Goal: Task Accomplishment & Management: Use online tool/utility

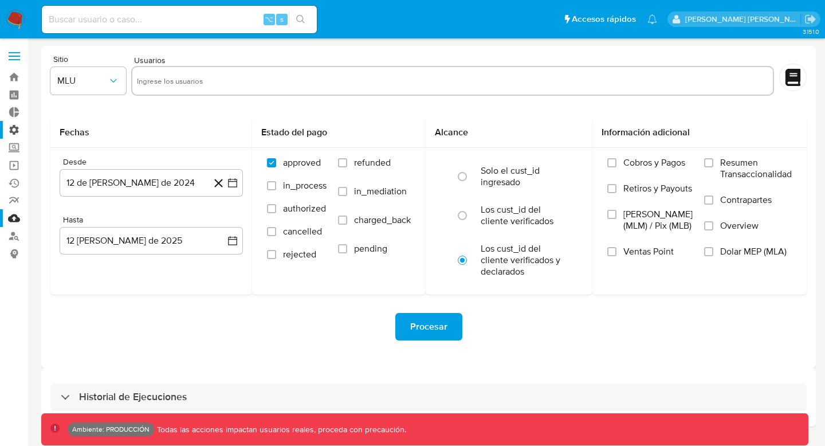
click at [22, 129] on label "Administración" at bounding box center [68, 130] width 136 height 18
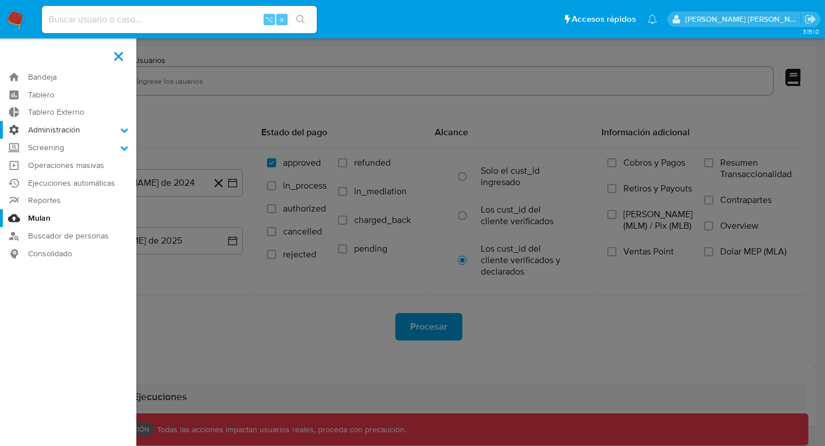
click at [0, 0] on input "Administración" at bounding box center [0, 0] width 0 height 0
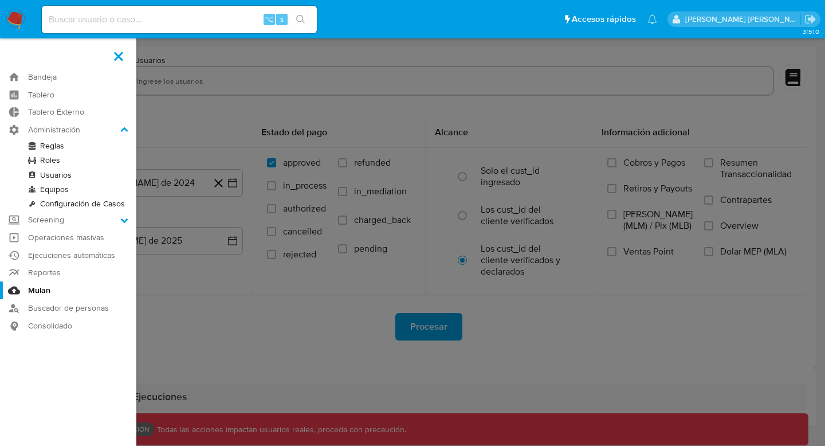
click at [64, 149] on link "Reglas" at bounding box center [68, 146] width 136 height 14
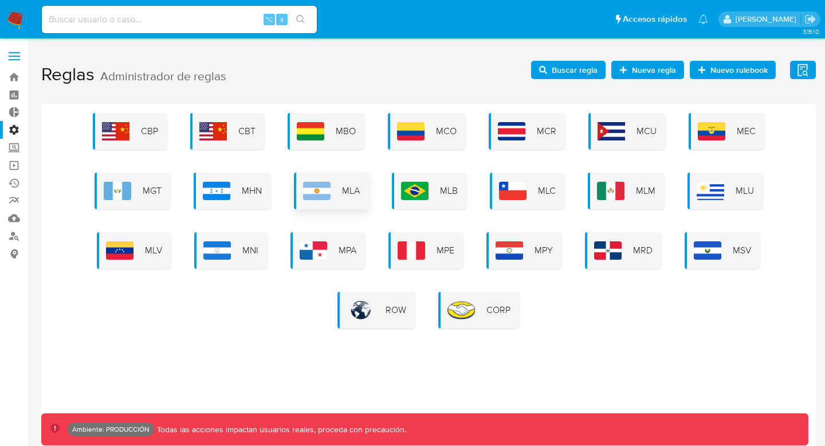
click at [346, 198] on div "MLA" at bounding box center [331, 190] width 75 height 37
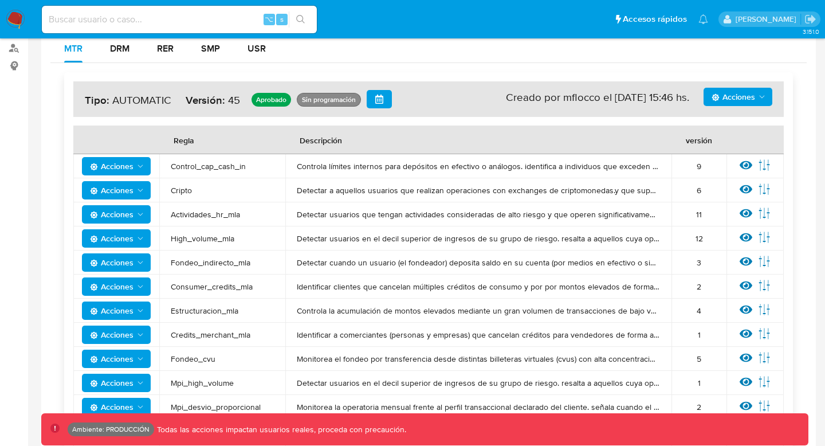
scroll to position [171, 0]
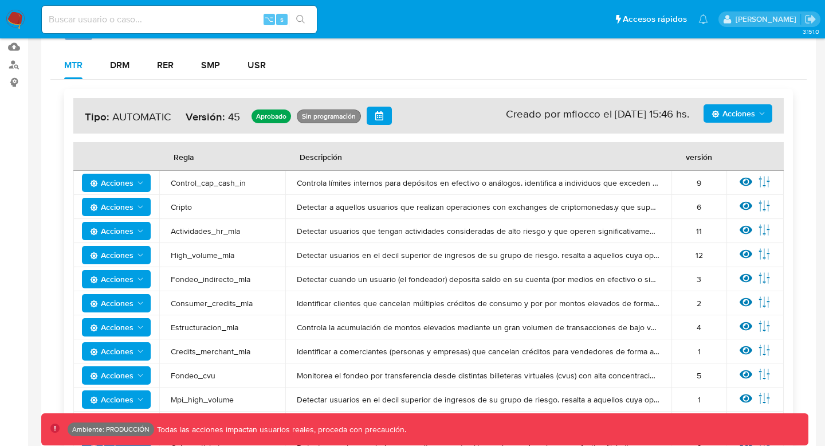
click at [734, 116] on span "Acciones" at bounding box center [733, 113] width 44 height 18
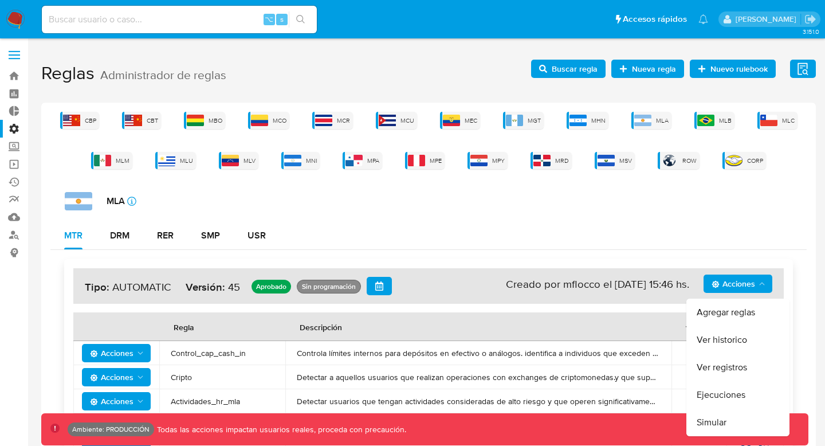
scroll to position [0, 0]
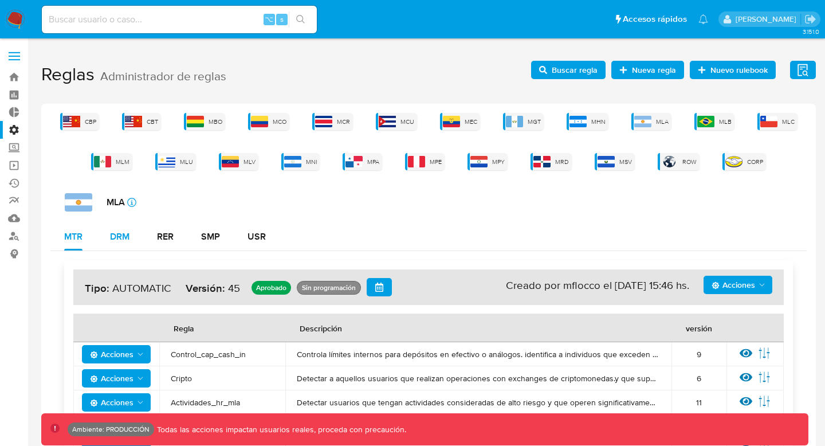
click at [112, 238] on div "DRM" at bounding box center [119, 236] width 19 height 9
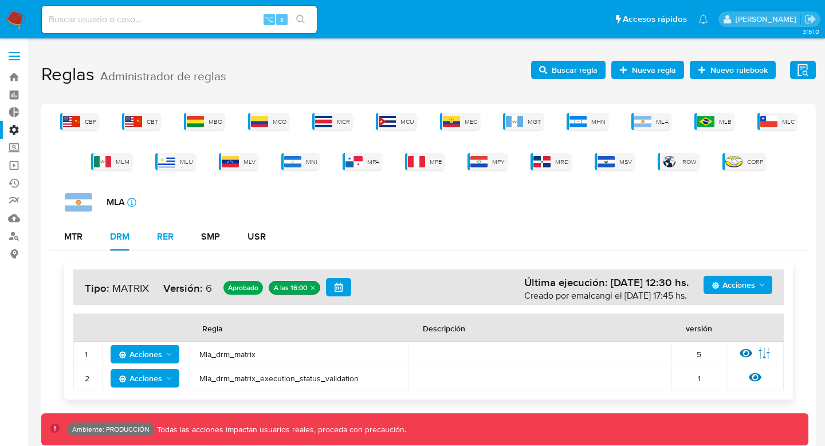
click at [170, 235] on div "RER" at bounding box center [165, 236] width 17 height 9
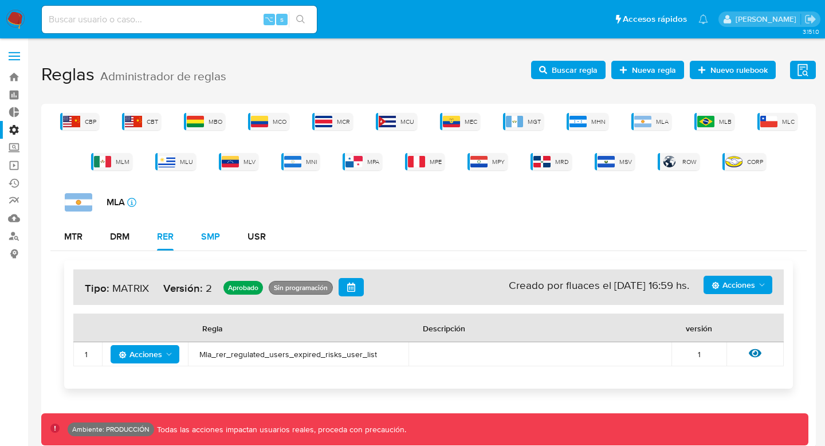
click at [206, 239] on div "SMP" at bounding box center [210, 236] width 19 height 9
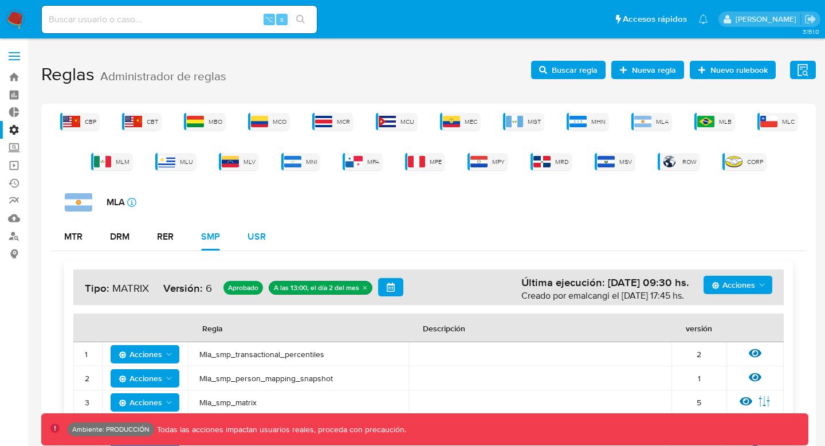
click at [261, 235] on div "USR" at bounding box center [256, 236] width 18 height 9
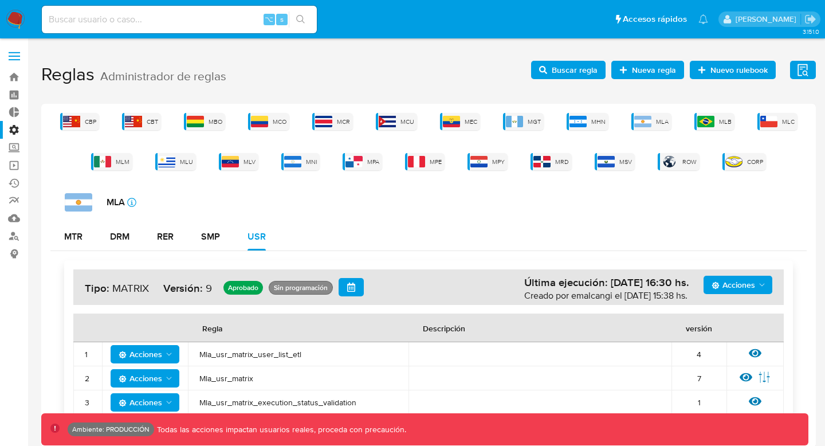
click at [13, 133] on label "Administración" at bounding box center [68, 130] width 136 height 18
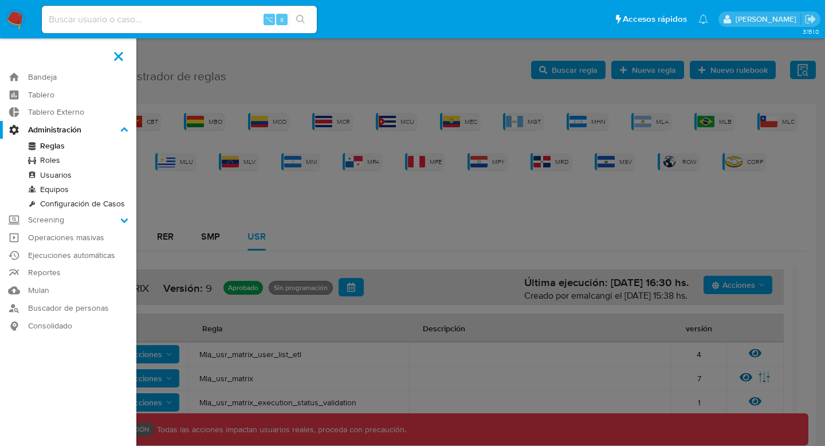
click at [0, 0] on input "Administración" at bounding box center [0, 0] width 0 height 0
click at [77, 204] on link "Configuración de Casos" at bounding box center [68, 203] width 136 height 14
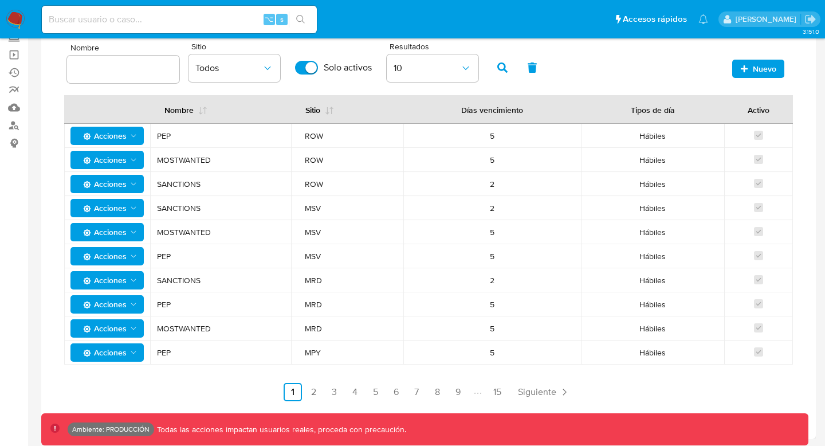
scroll to position [109, 0]
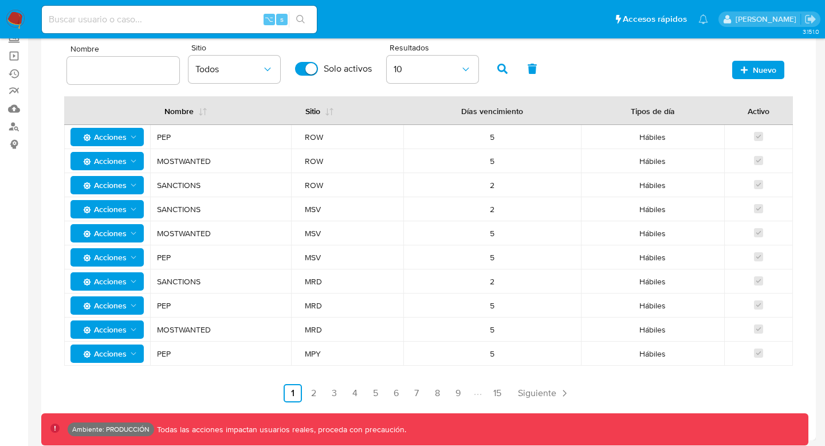
click at [124, 68] on input "text" at bounding box center [123, 70] width 112 height 15
type input "transactional"
click at [502, 66] on icon "button" at bounding box center [502, 69] width 10 height 10
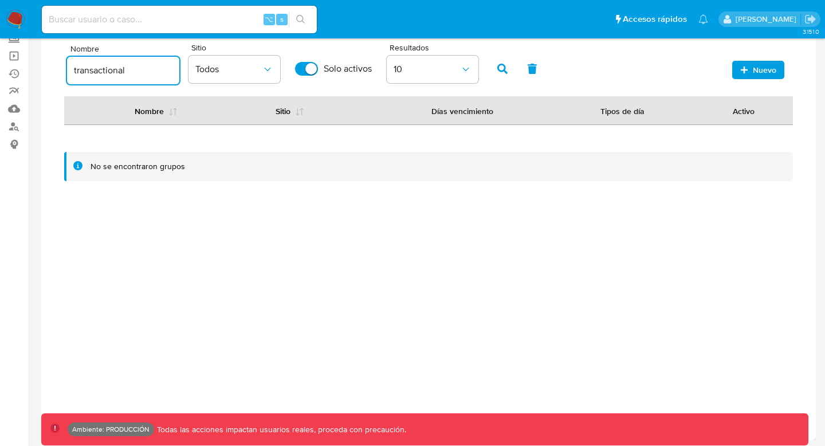
scroll to position [0, 0]
drag, startPoint x: 129, startPoint y: 73, endPoint x: 21, endPoint y: 72, distance: 108.3
click at [22, 72] on section "Bandeja Tablero Tablero Externo Administración Reglas Roles Usuarios Equipos Co…" at bounding box center [412, 169] width 825 height 557
click at [190, 72] on button "Todos" at bounding box center [234, 69] width 92 height 27
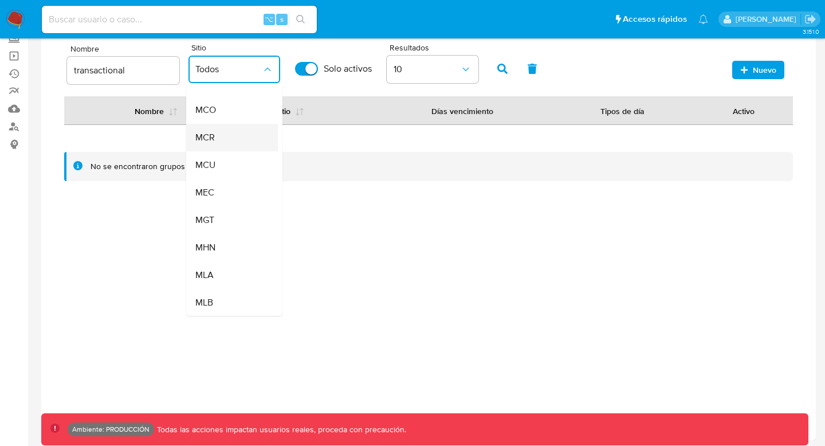
scroll to position [107, 0]
click at [230, 261] on div "MLA" at bounding box center [228, 268] width 66 height 27
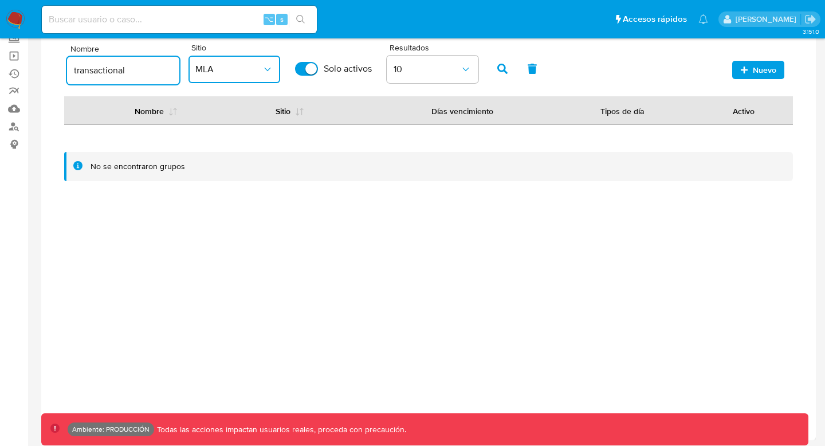
drag, startPoint x: 143, startPoint y: 62, endPoint x: 84, endPoint y: 62, distance: 59.0
click at [84, 63] on input "transactional" at bounding box center [123, 70] width 112 height 15
click at [497, 71] on icon "button" at bounding box center [502, 69] width 10 height 10
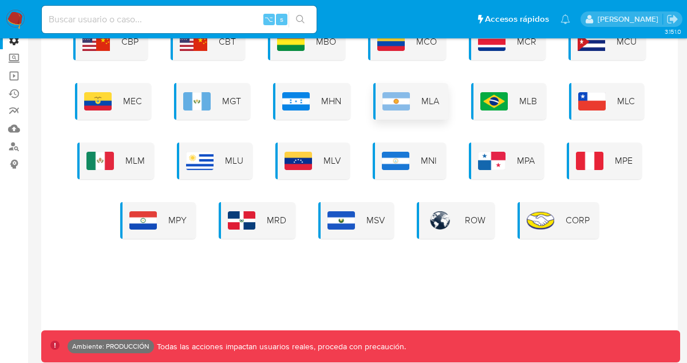
scroll to position [91, 0]
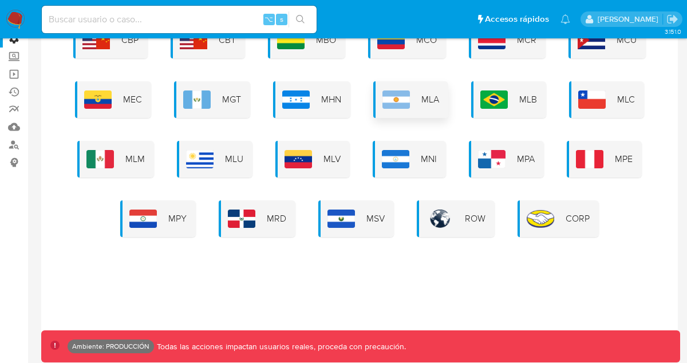
click at [391, 99] on img at bounding box center [396, 99] width 27 height 18
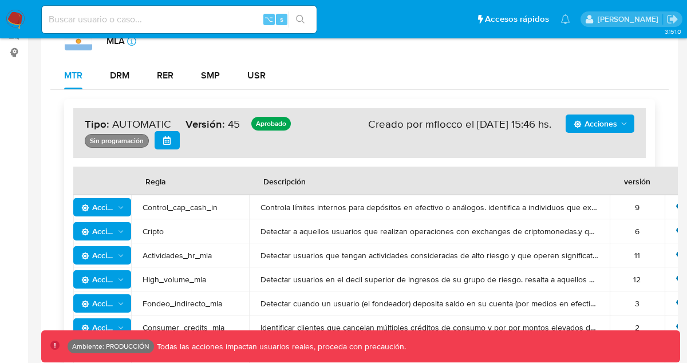
scroll to position [202, 0]
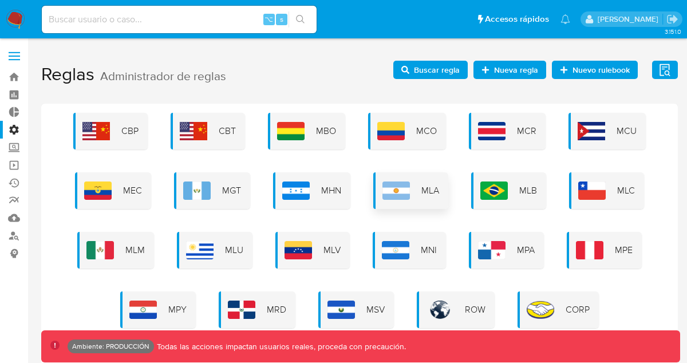
click at [402, 188] on img at bounding box center [396, 191] width 27 height 18
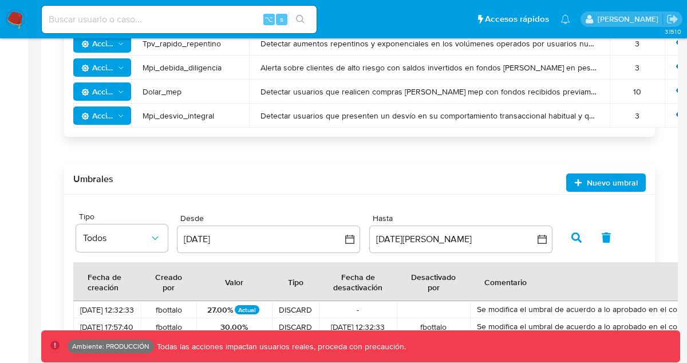
scroll to position [781, 0]
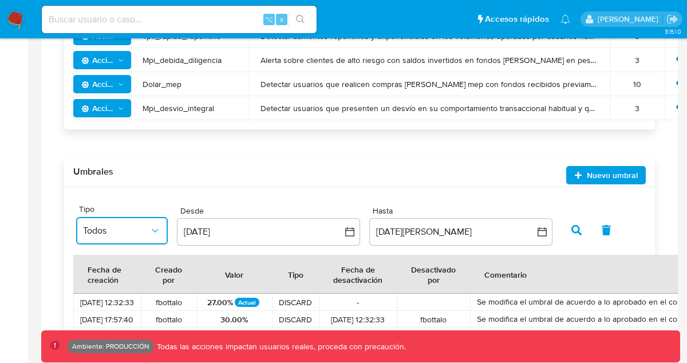
click at [148, 236] on span "Todos" at bounding box center [116, 230] width 66 height 11
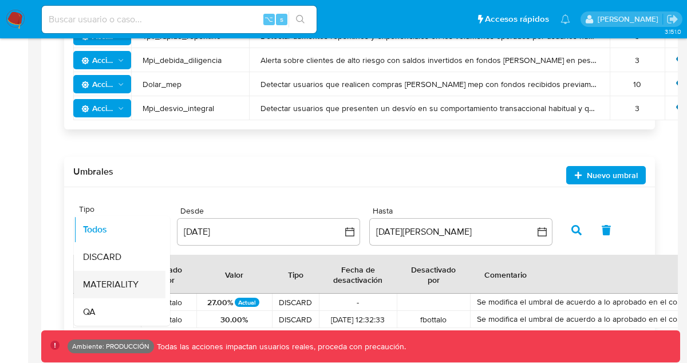
click at [121, 282] on span "MATERIALITY" at bounding box center [111, 284] width 56 height 11
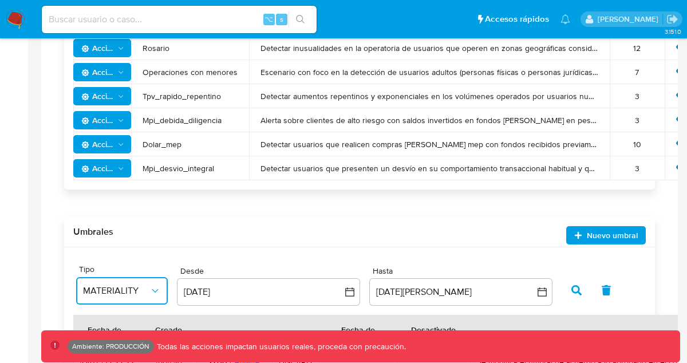
scroll to position [719, 0]
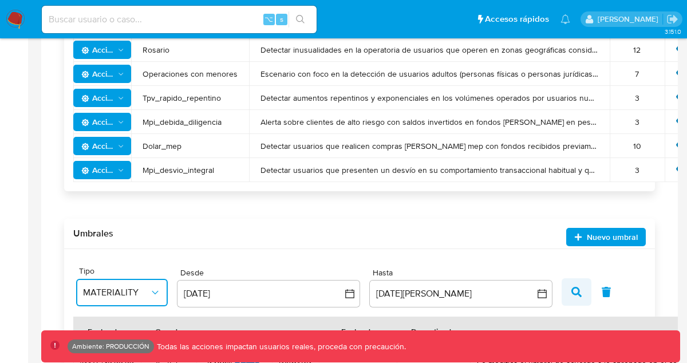
click at [572, 292] on icon "button" at bounding box center [577, 292] width 10 height 10
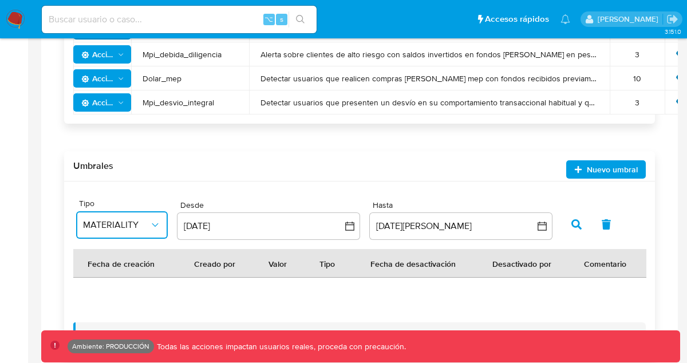
scroll to position [779, 0]
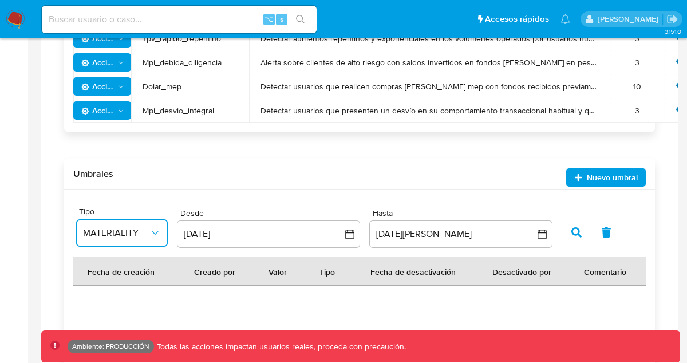
click at [289, 250] on div "Site Tipo MATERIALITY Desde 12 de julio de 2024 12-07-2024 Hasta 12 de agosto d…" at bounding box center [359, 227] width 567 height 47
click at [233, 242] on button "12 de julio de 2024" at bounding box center [268, 233] width 183 height 27
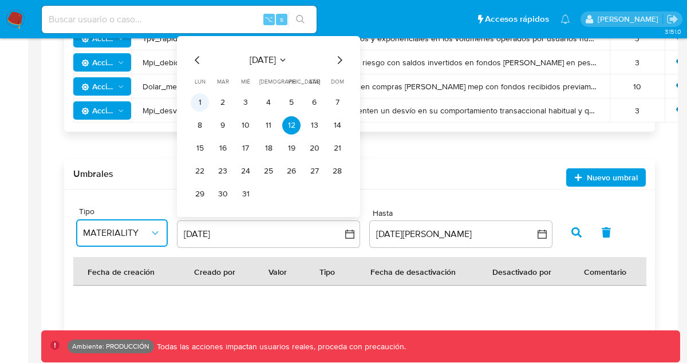
click at [198, 108] on button "1" at bounding box center [200, 102] width 18 height 18
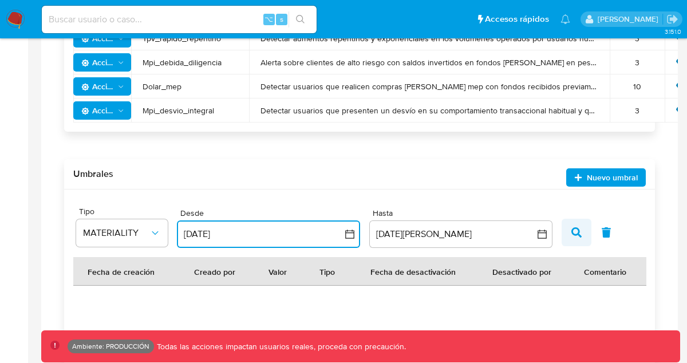
click at [577, 235] on icon "button" at bounding box center [577, 232] width 10 height 10
